Goal: Information Seeking & Learning: Check status

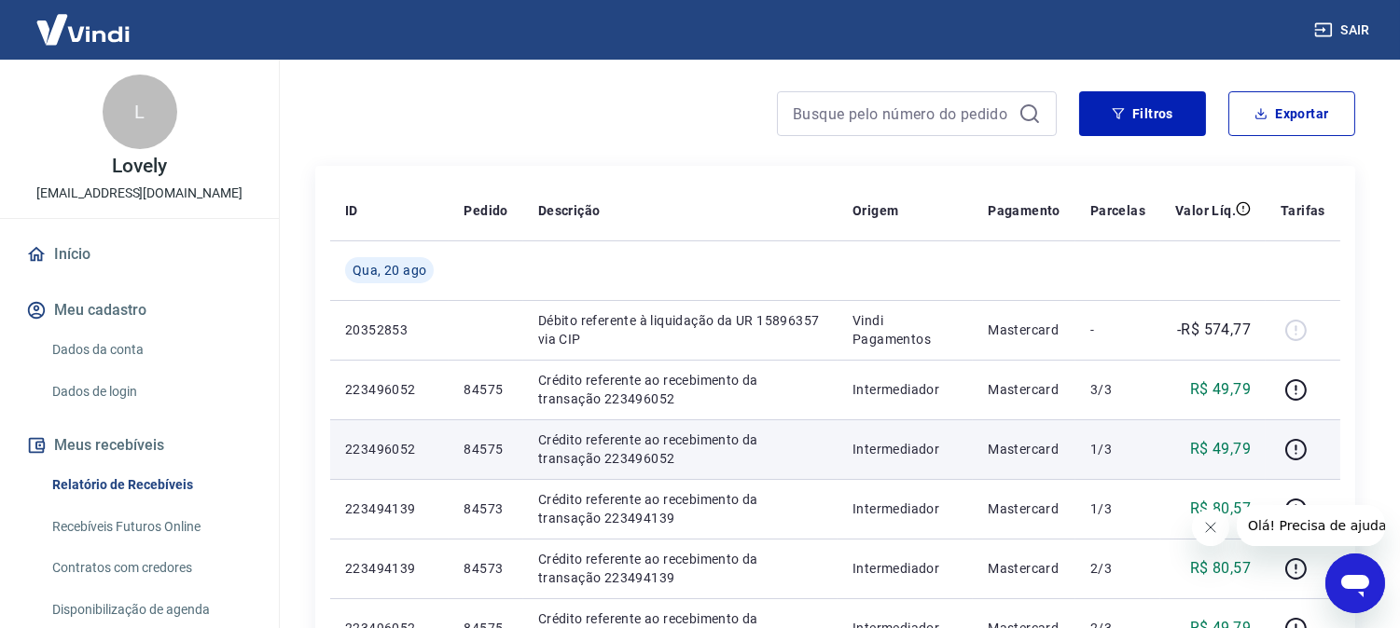
scroll to position [207, 0]
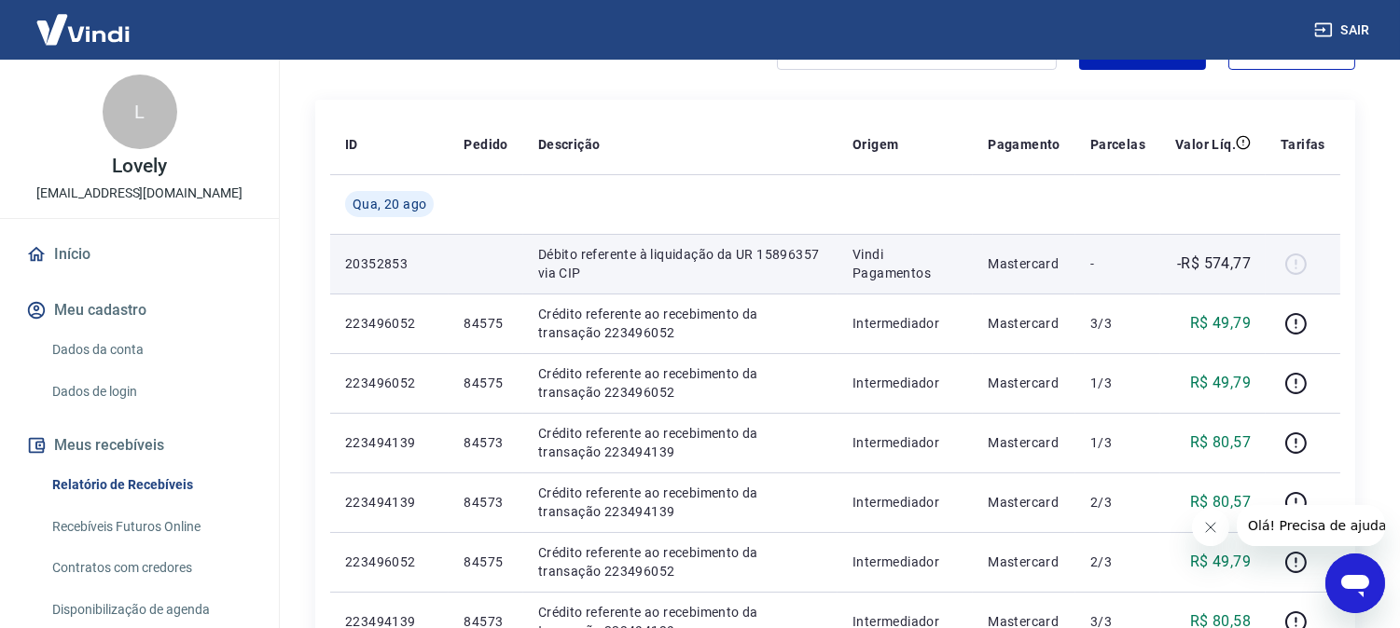
click at [1213, 265] on p "-R$ 574,77" at bounding box center [1214, 264] width 74 height 22
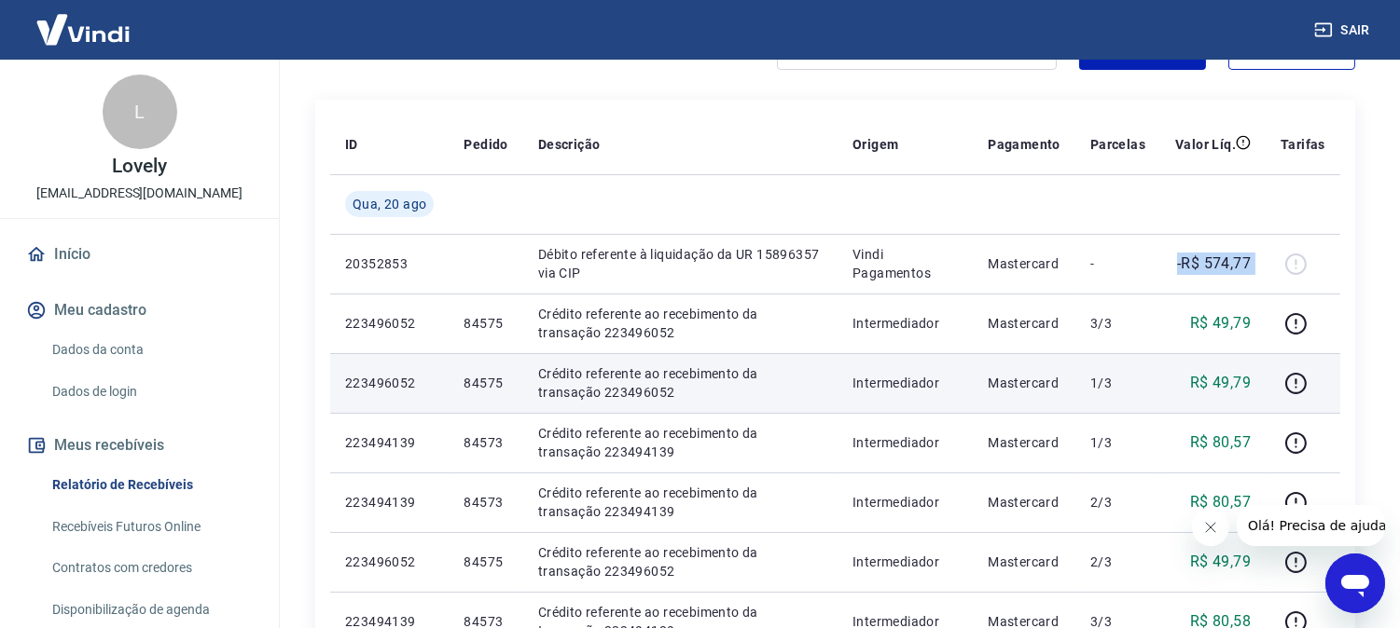
copy tr "-R$ 574,77"
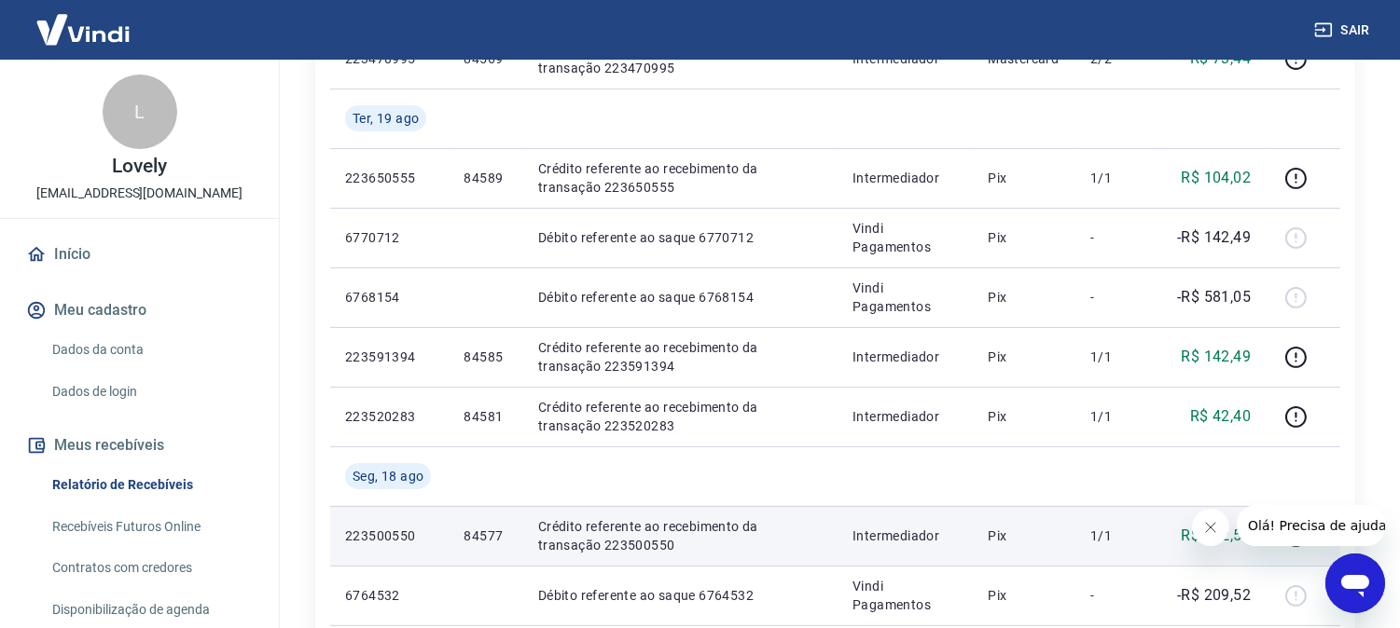
scroll to position [828, 0]
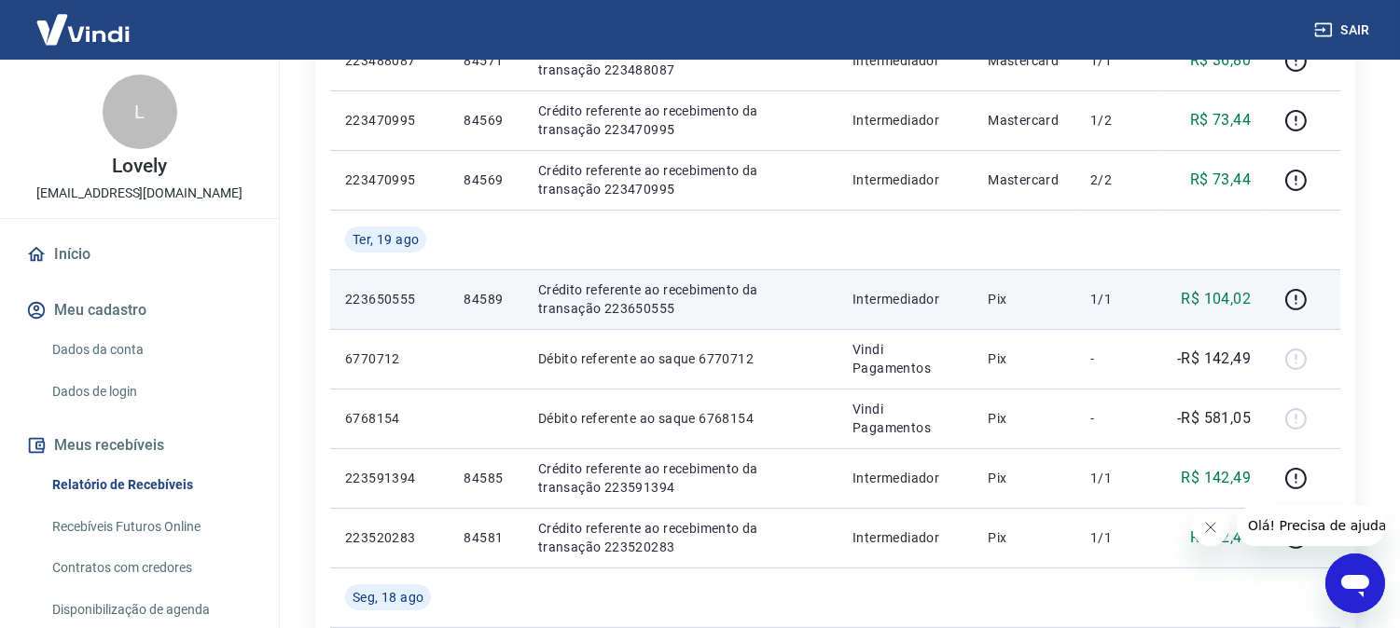
click at [1217, 289] on p "R$ 104,02" at bounding box center [1216, 299] width 70 height 22
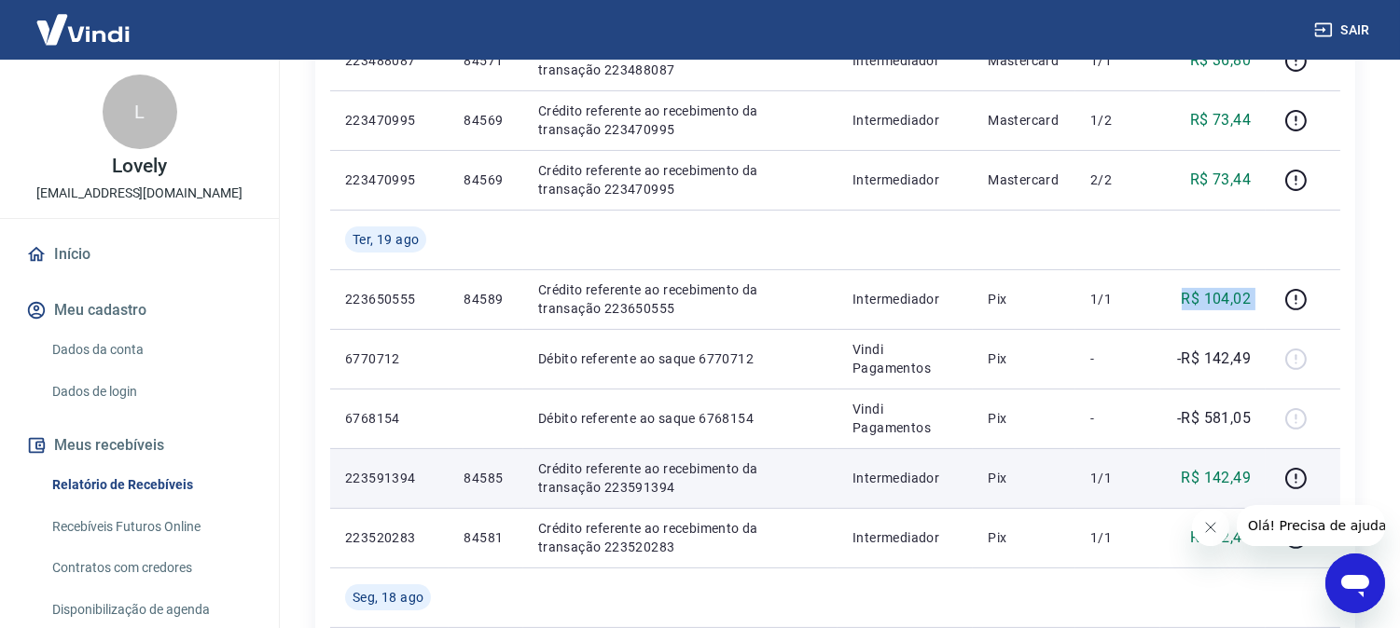
copy tr "R$ 104,02"
